Goal: Task Accomplishment & Management: Manage account settings

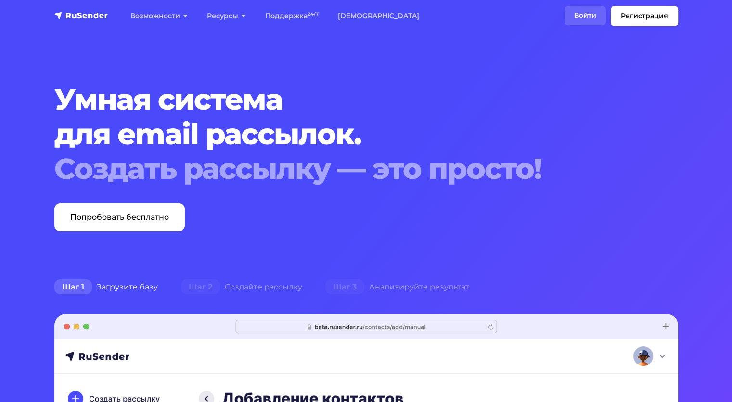
click at [583, 14] on link "Войти" at bounding box center [585, 16] width 41 height 20
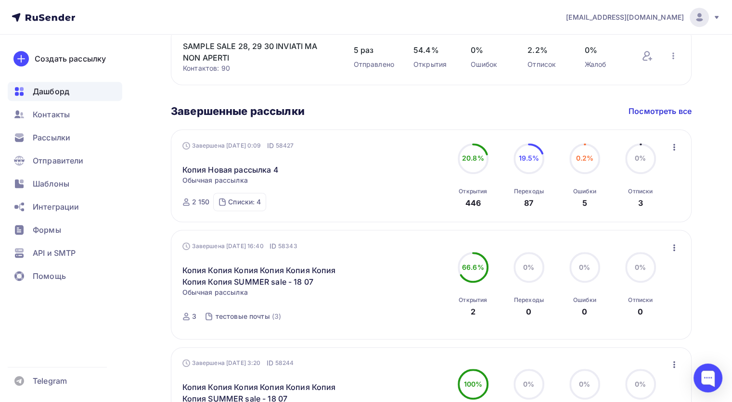
scroll to position [499, 0]
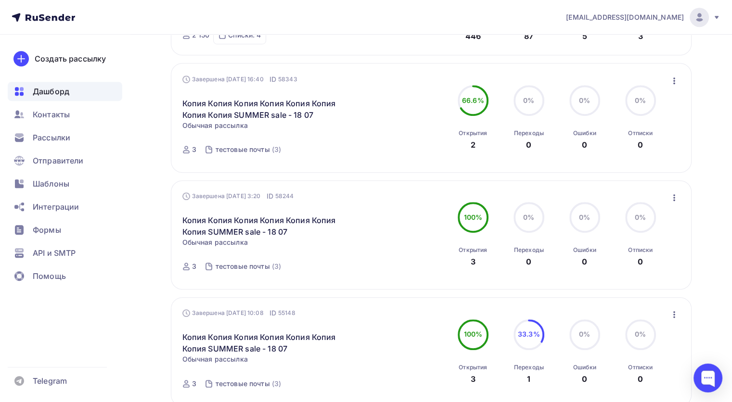
click at [418, 211] on div "Завершена [DATE] 3:20 ID 58244 Копия Копия Копия Копия Копия Копия Копия SUMMER…" at bounding box center [431, 235] width 498 height 87
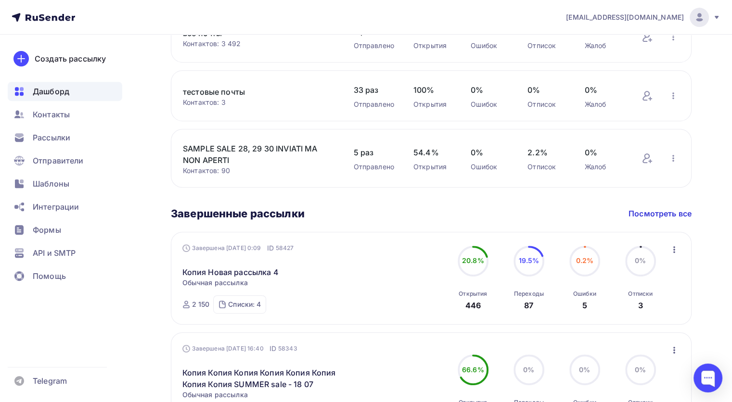
scroll to position [384, 0]
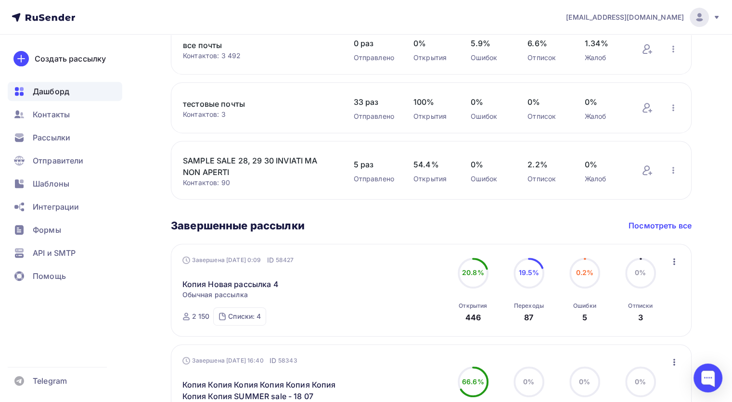
click at [666, 227] on link "Посмотреть все" at bounding box center [660, 226] width 63 height 12
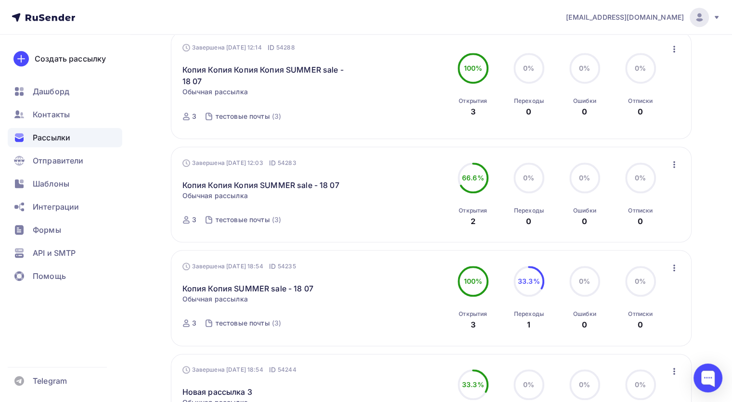
scroll to position [986, 0]
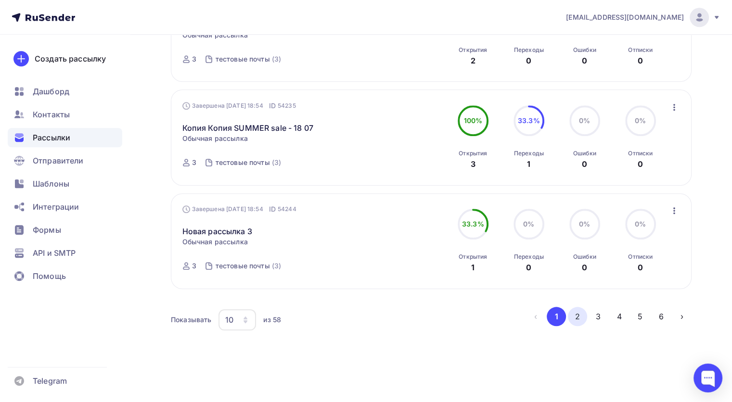
click at [575, 318] on button "2" at bounding box center [577, 316] width 19 height 19
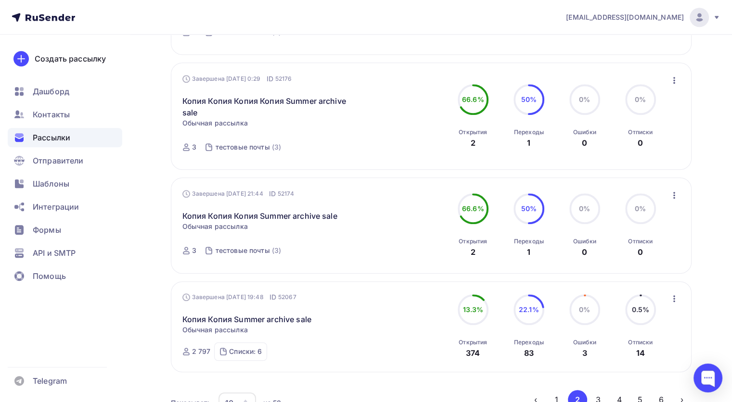
scroll to position [942, 0]
